Goal: Task Accomplishment & Management: Manage account settings

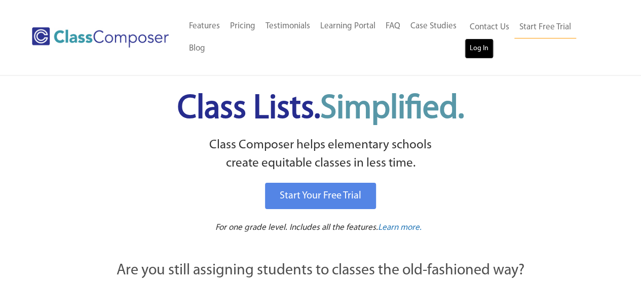
click at [479, 43] on link "Log In" at bounding box center [479, 49] width 29 height 20
click at [398, 51] on ul "Home Old Features Pricing Testimonials Learning Portal FAQ Case Studies Blog Co…" at bounding box center [324, 37] width 281 height 45
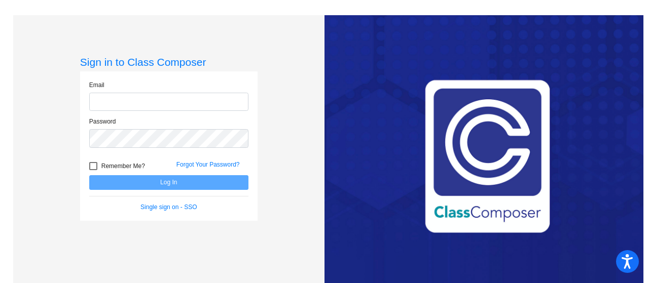
click at [177, 104] on input "email" at bounding box center [168, 102] width 159 height 19
type input "[EMAIL_ADDRESS][DOMAIN_NAME]"
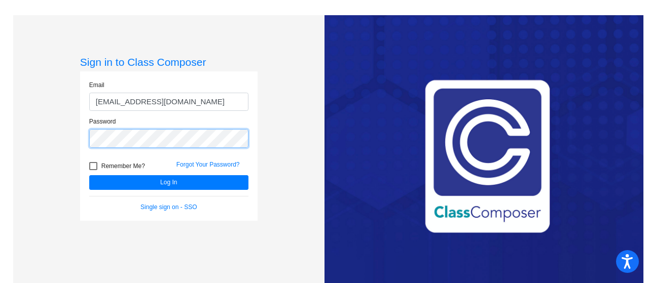
click at [89, 175] on button "Log In" at bounding box center [168, 182] width 159 height 15
click at [92, 162] on div at bounding box center [93, 166] width 8 height 8
click at [93, 170] on input "Remember Me?" at bounding box center [93, 170] width 1 height 1
checkbox input "true"
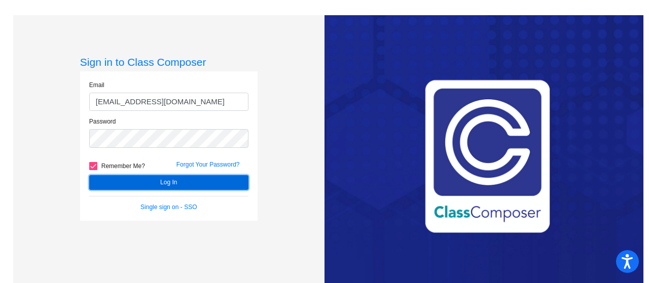
click at [111, 180] on button "Log In" at bounding box center [168, 182] width 159 height 15
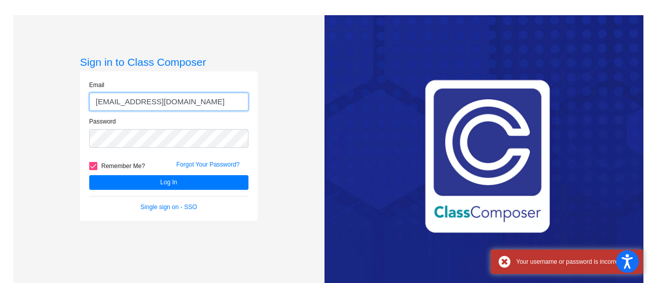
click at [189, 98] on input "schoelkopfp@mdusd.net" at bounding box center [168, 102] width 159 height 19
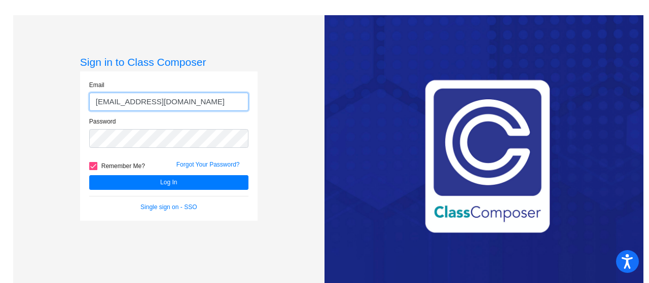
type input "schoelkopfp@mdusd.org"
click at [89, 175] on button "Log In" at bounding box center [168, 182] width 159 height 15
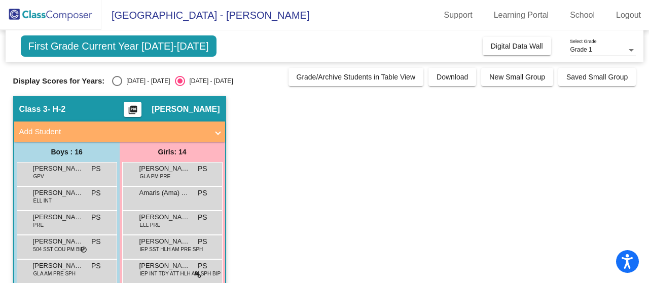
click at [118, 85] on div "Select an option" at bounding box center [117, 81] width 10 height 10
click at [117, 86] on input "2024 - 2025" at bounding box center [117, 86] width 1 height 1
radio input "true"
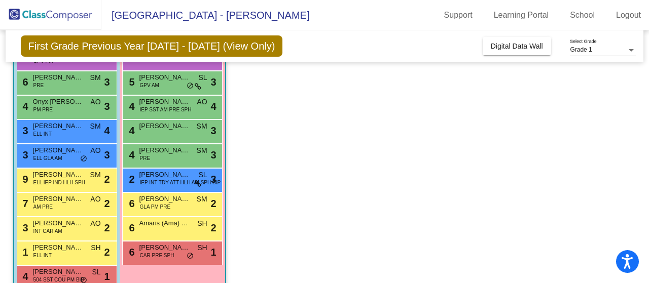
scroll to position [253, 0]
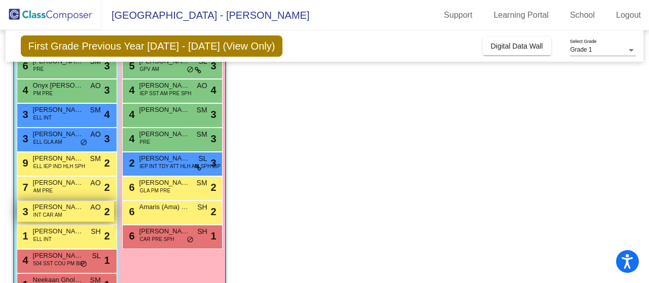
click at [59, 213] on span "INT CAR AM" at bounding box center [47, 215] width 29 height 8
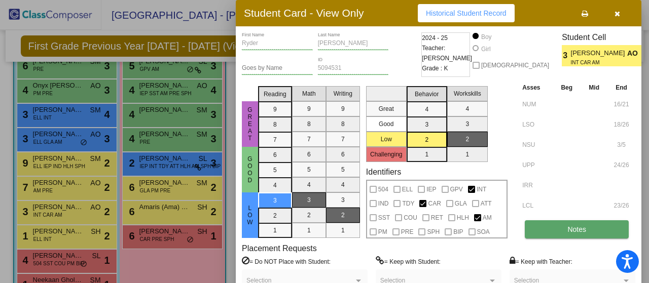
click at [597, 230] on button "Notes" at bounding box center [577, 230] width 104 height 18
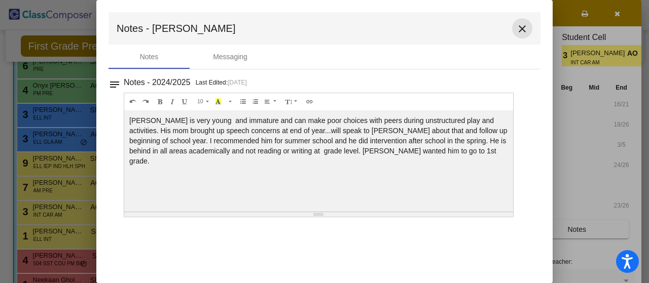
click at [518, 26] on mat-icon "close" at bounding box center [522, 29] width 12 height 12
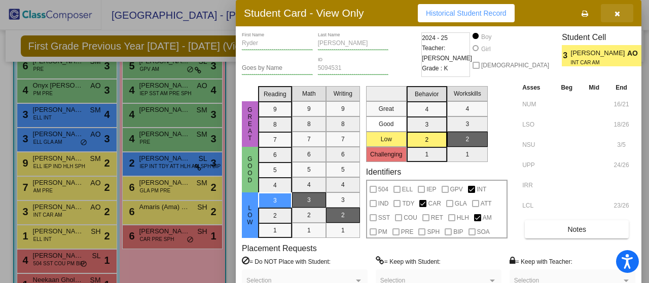
click at [619, 13] on icon "button" at bounding box center [617, 13] width 6 height 7
